Goal: Transaction & Acquisition: Download file/media

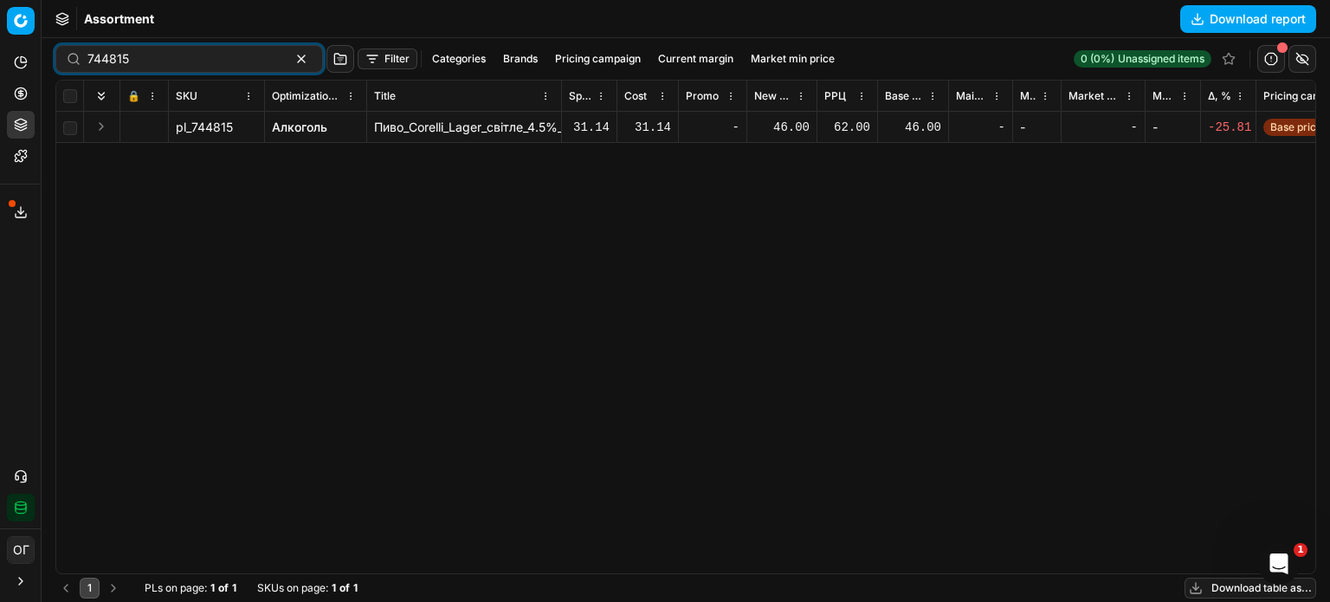
click at [21, 195] on div "Export service 154" at bounding box center [20, 212] width 41 height 42
click at [20, 205] on icon at bounding box center [21, 212] width 14 height 14
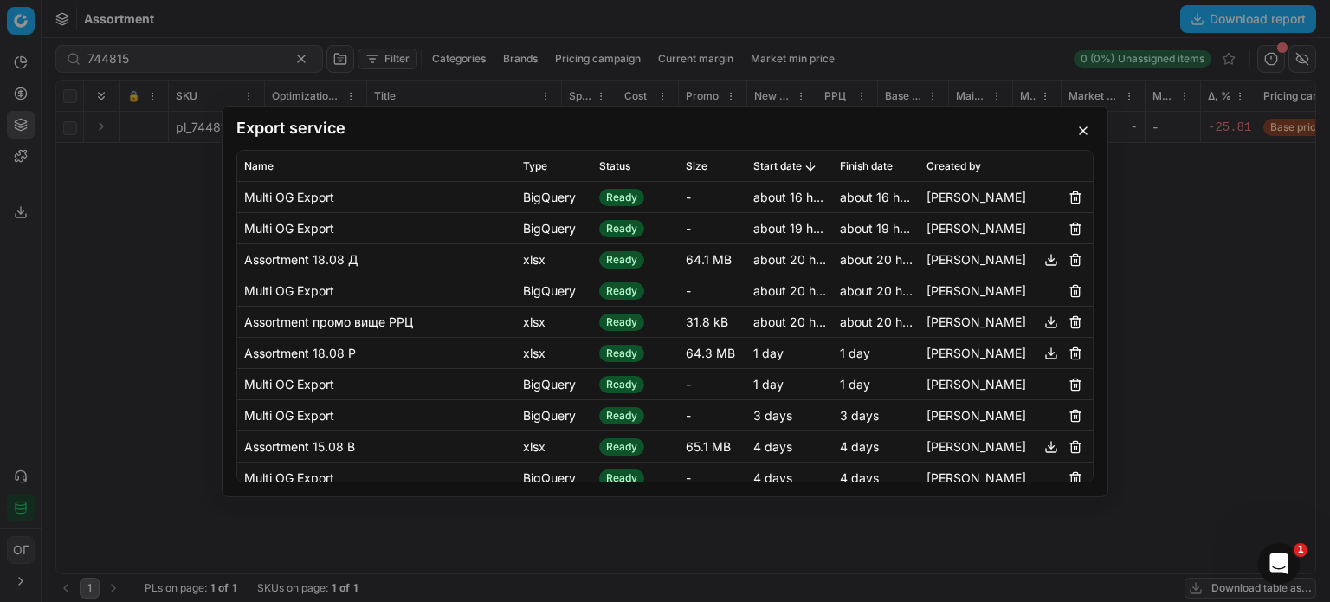
click at [1080, 128] on button "button" at bounding box center [1083, 130] width 21 height 21
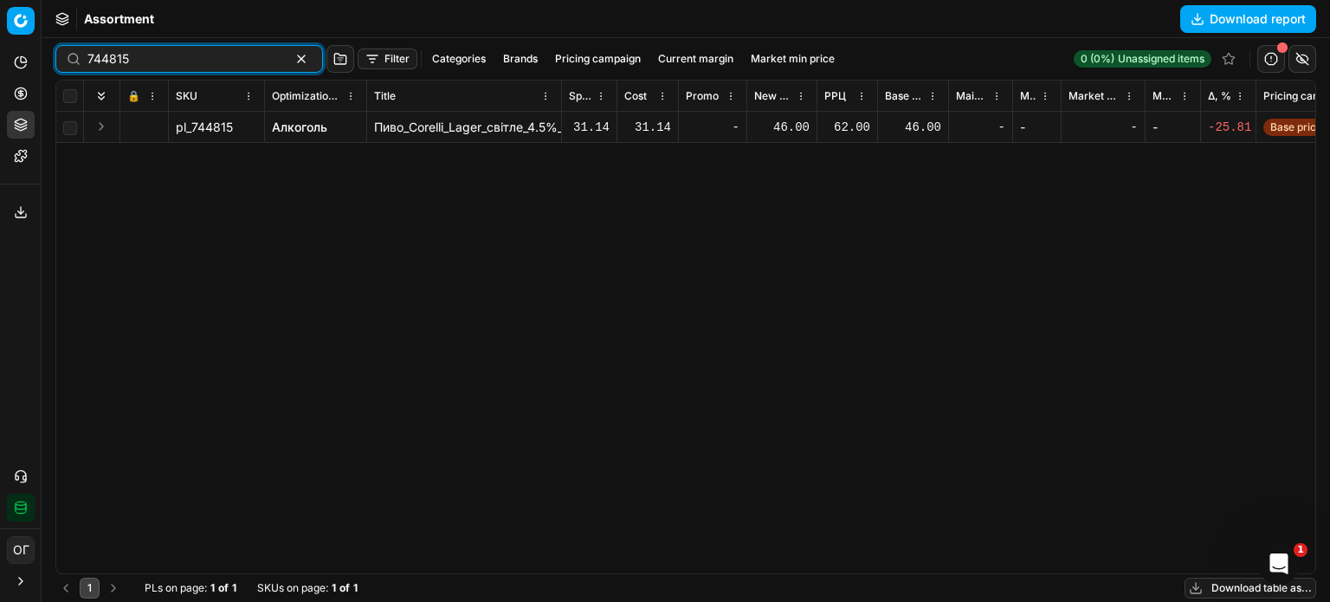
click at [291, 53] on button "button" at bounding box center [301, 59] width 21 height 21
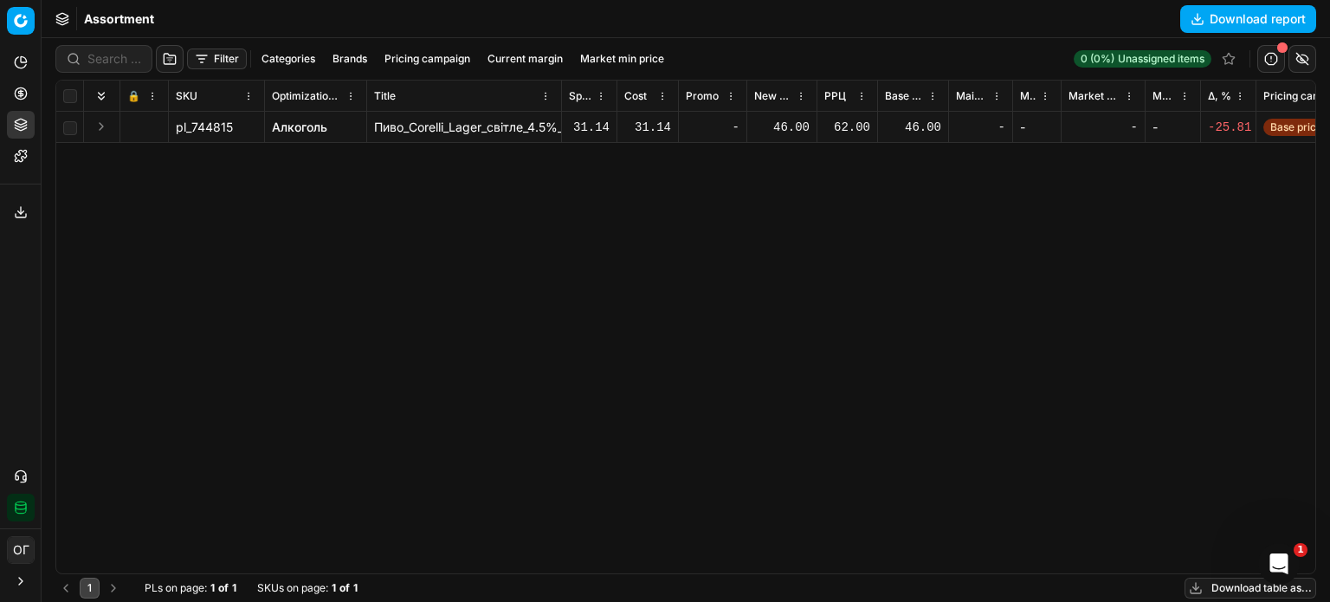
click at [281, 29] on div "Assortment Download report" at bounding box center [686, 19] width 1289 height 38
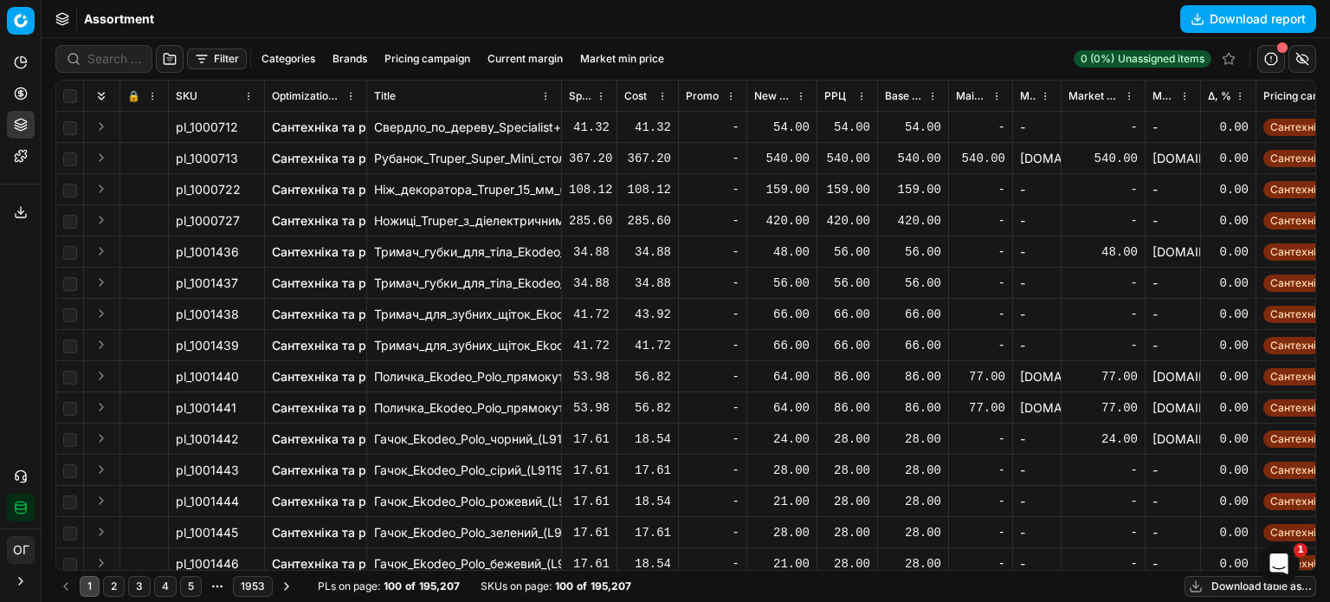
click at [1216, 590] on button "Download table as..." at bounding box center [1251, 586] width 132 height 21
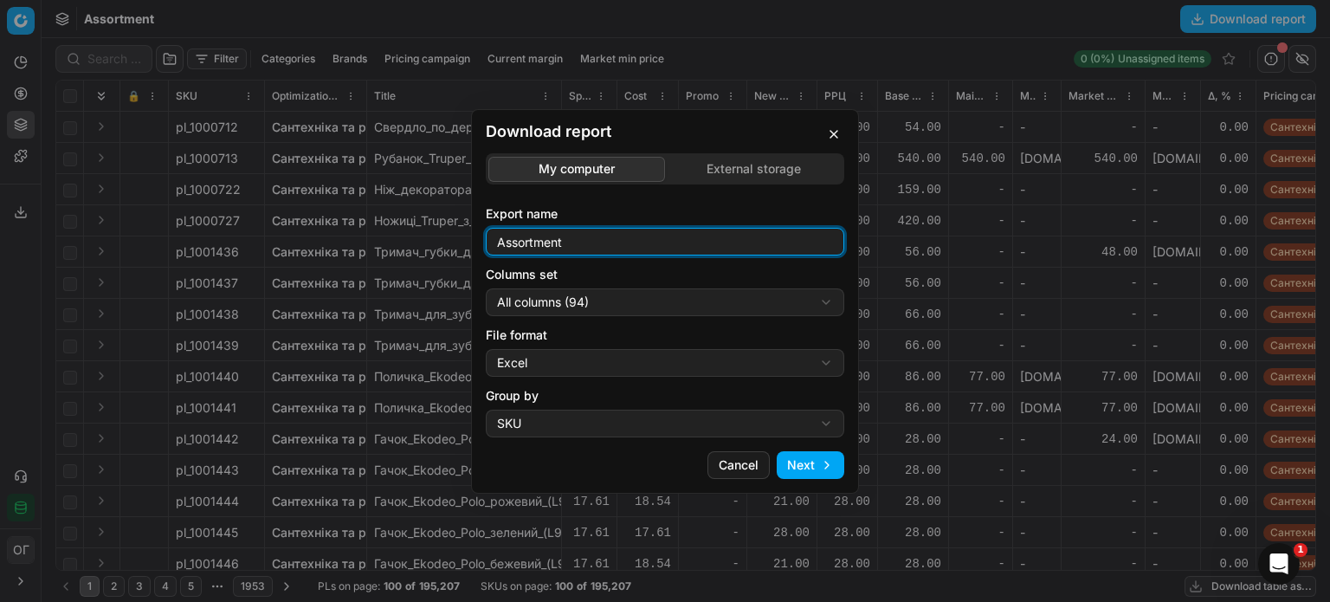
click at [613, 246] on input "Assortment" at bounding box center [665, 242] width 343 height 26
type input "Assortment 19.08 В"
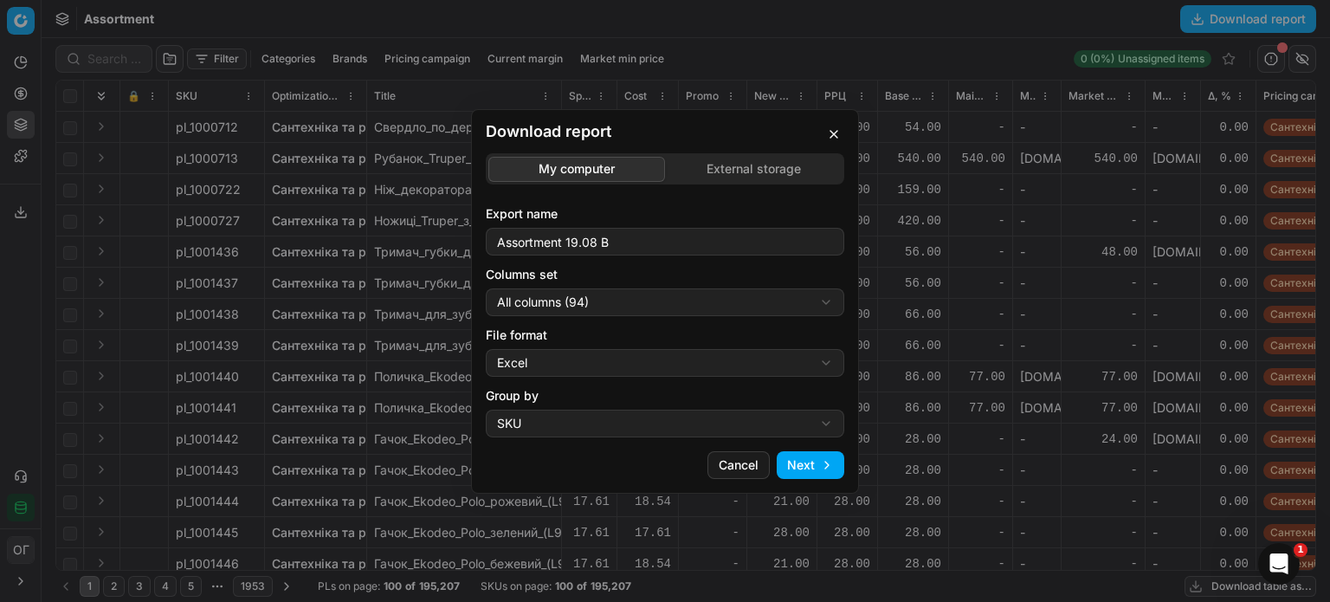
click at [618, 296] on div "Download report My computer External storage Export name Assortment 19.08 В Col…" at bounding box center [665, 301] width 1330 height 602
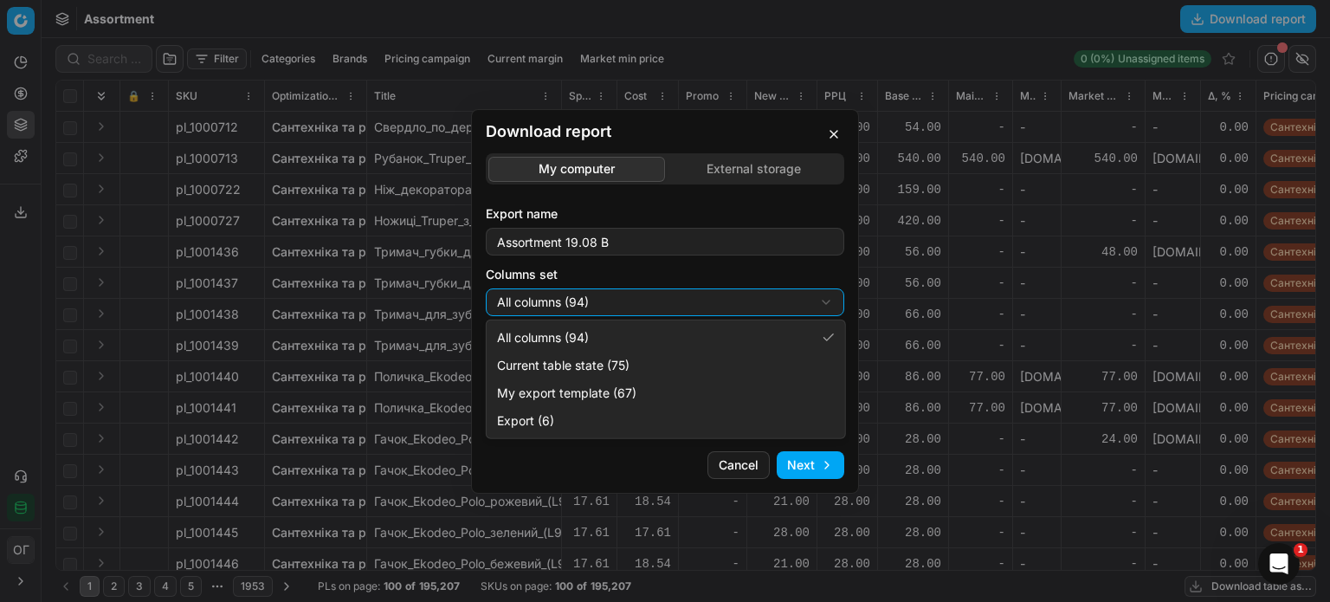
select select "table"
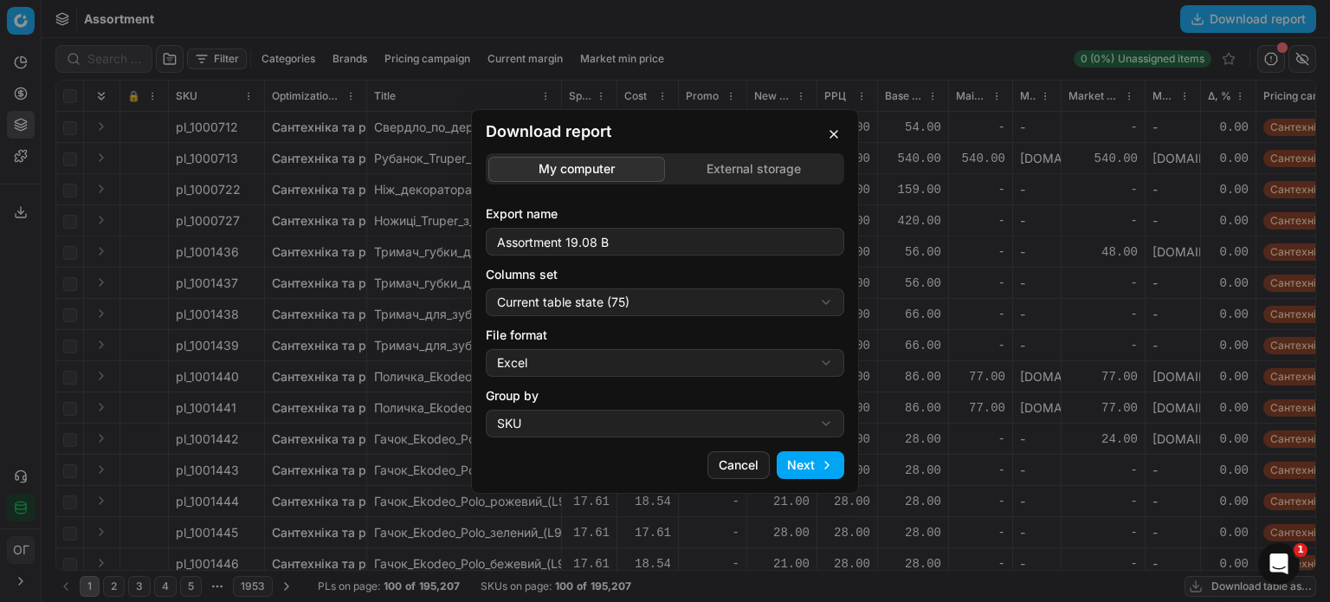
click at [804, 474] on button "Next" at bounding box center [811, 465] width 68 height 28
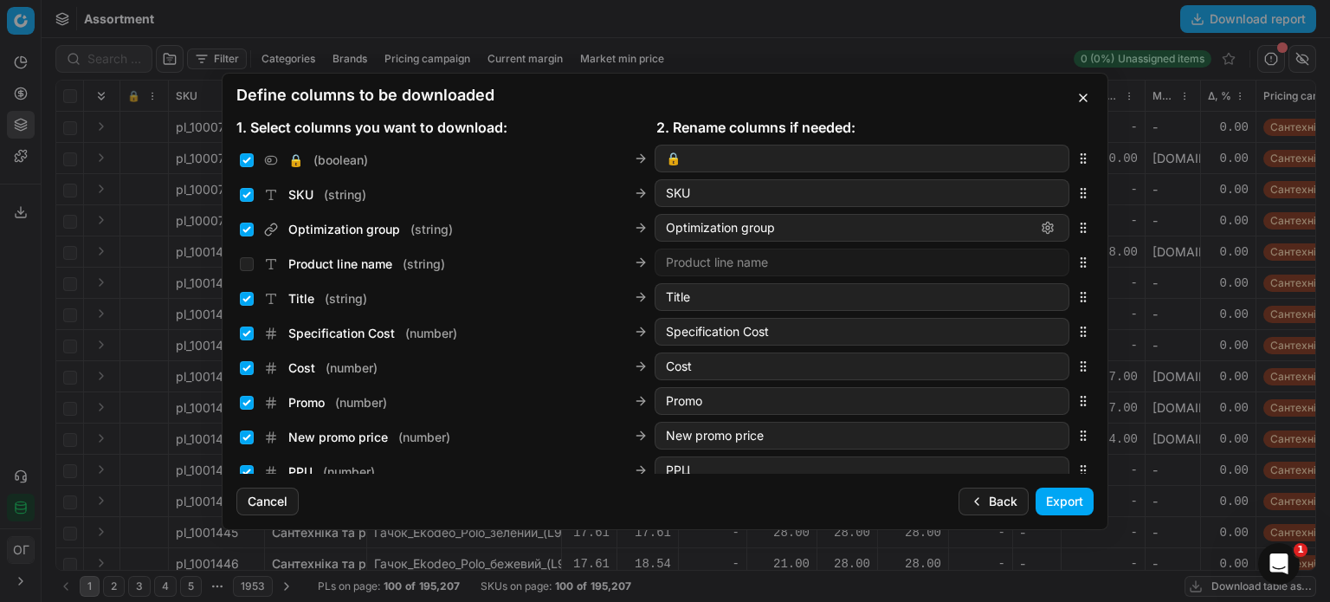
click at [1064, 507] on button "Export" at bounding box center [1065, 502] width 58 height 28
